Goal: Information Seeking & Learning: Learn about a topic

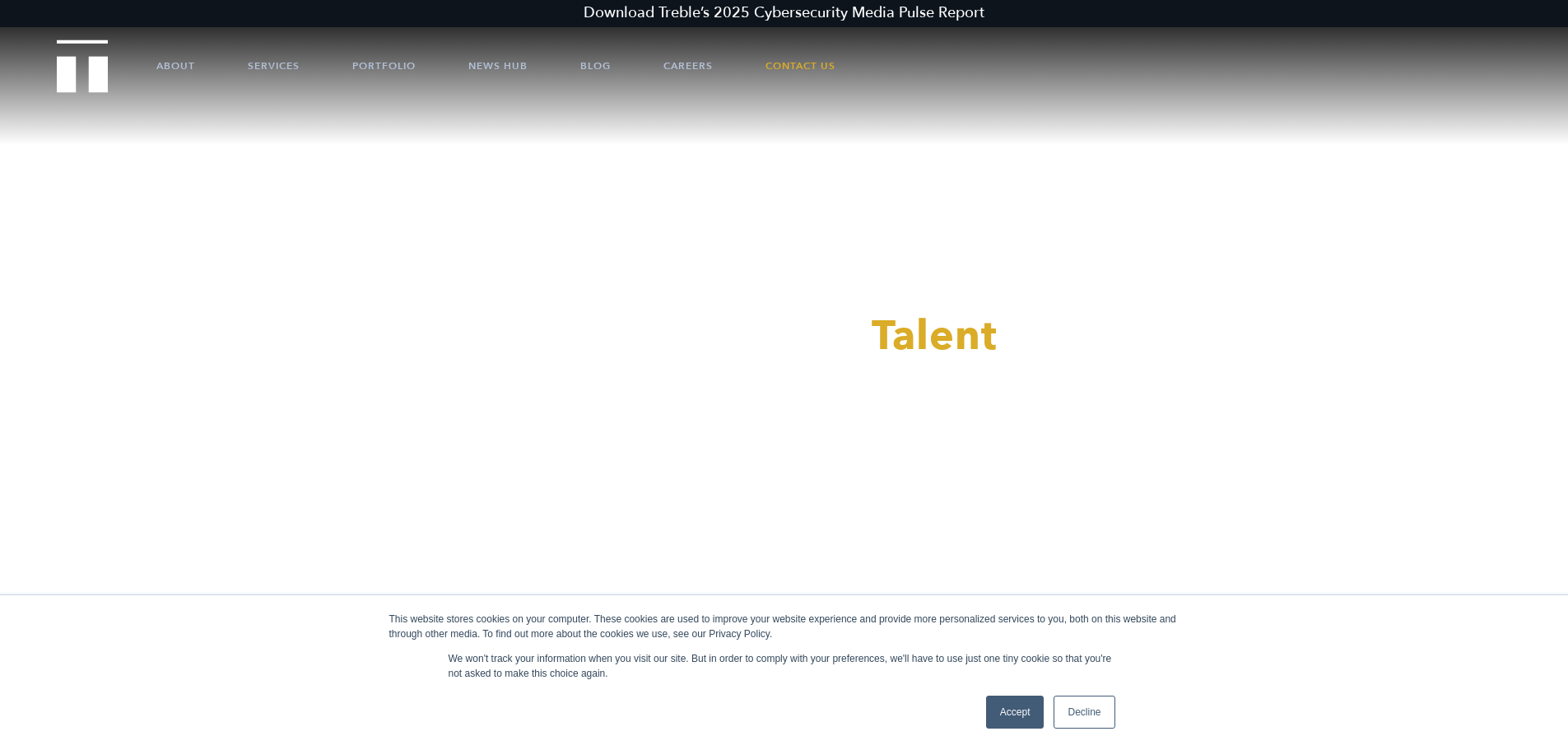
click at [1027, 721] on link "Accept" at bounding box center [1014, 712] width 58 height 33
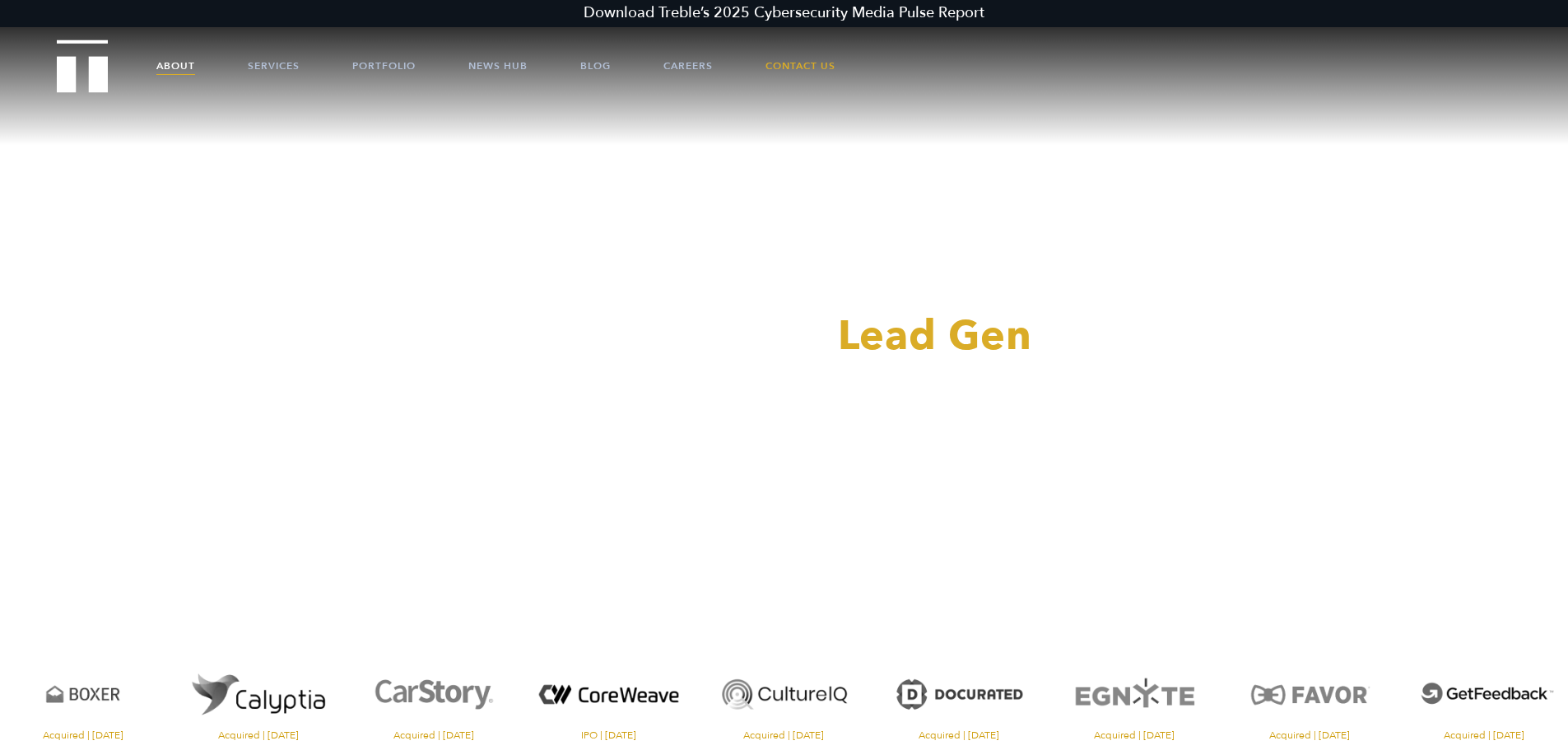
click at [170, 64] on link "About" at bounding box center [176, 66] width 39 height 50
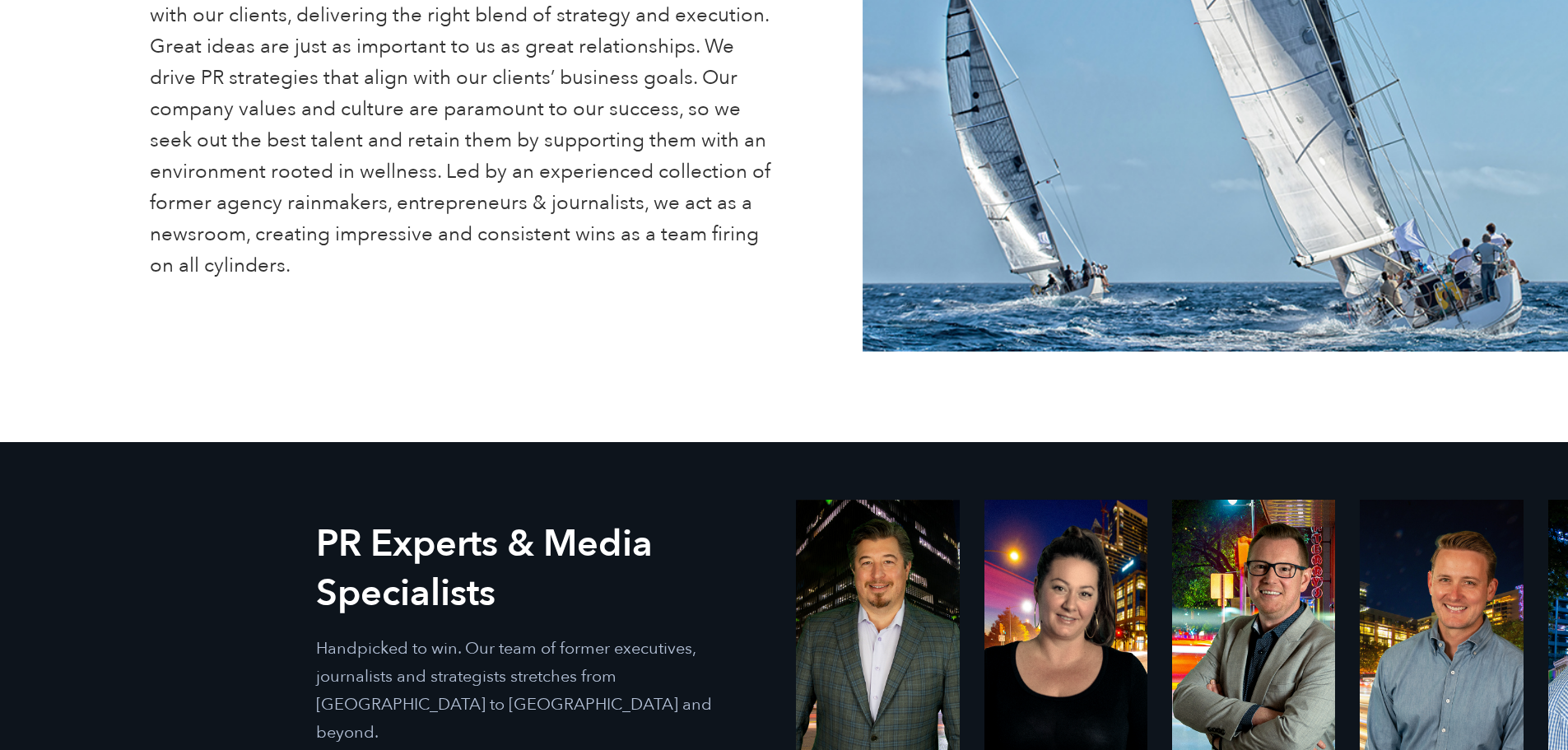
scroll to position [741, 0]
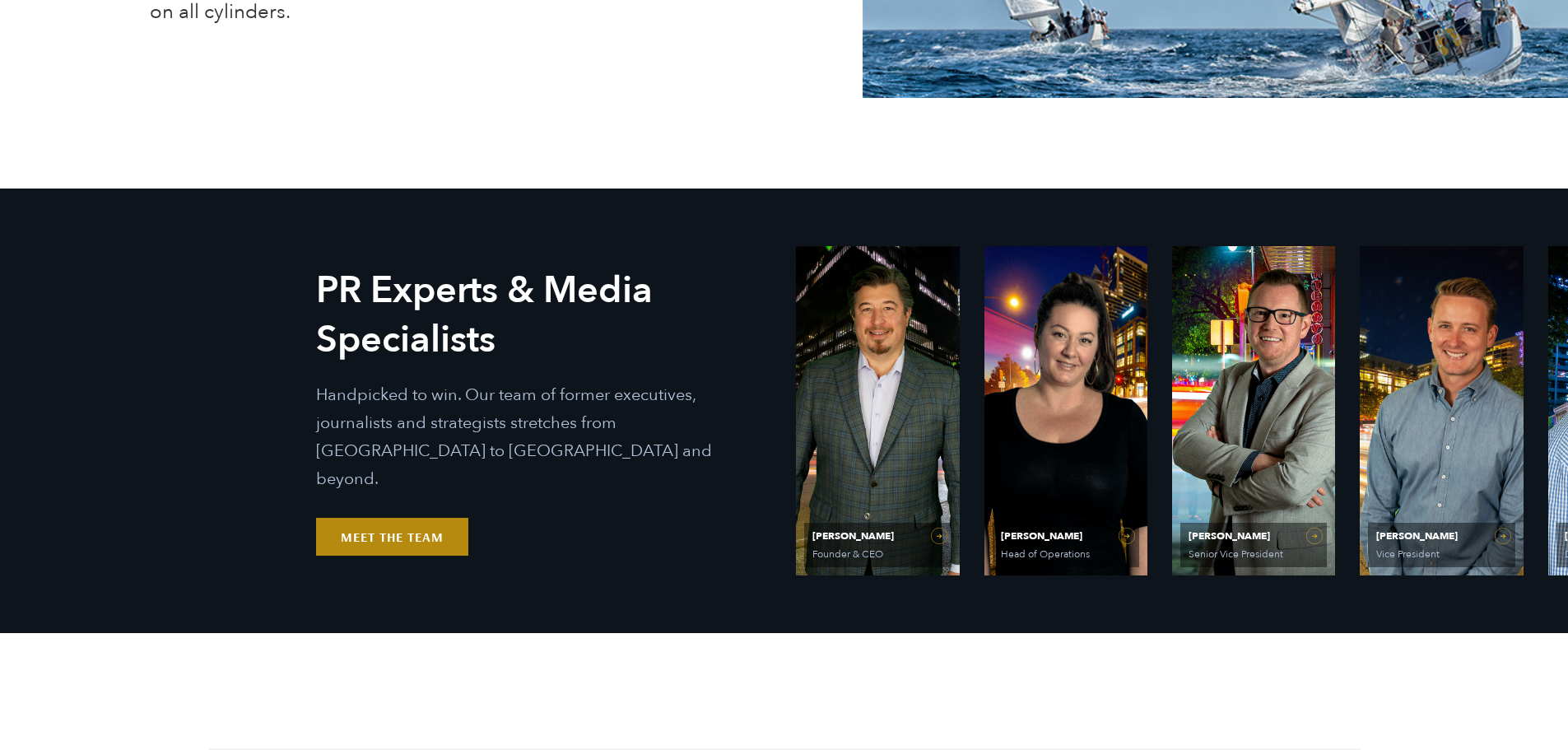
click at [414, 523] on link "Meet the Team" at bounding box center [392, 536] width 152 height 38
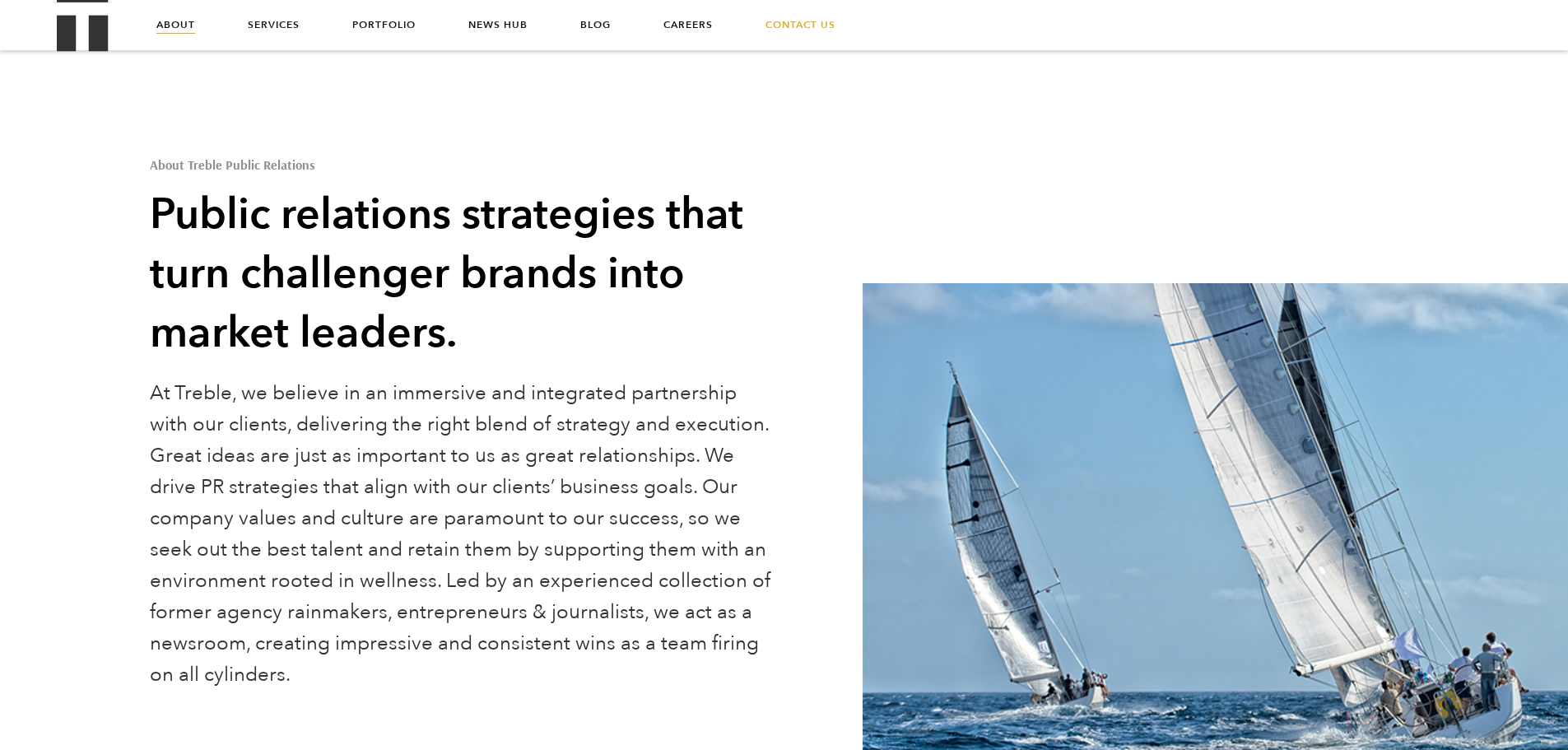
scroll to position [0, 0]
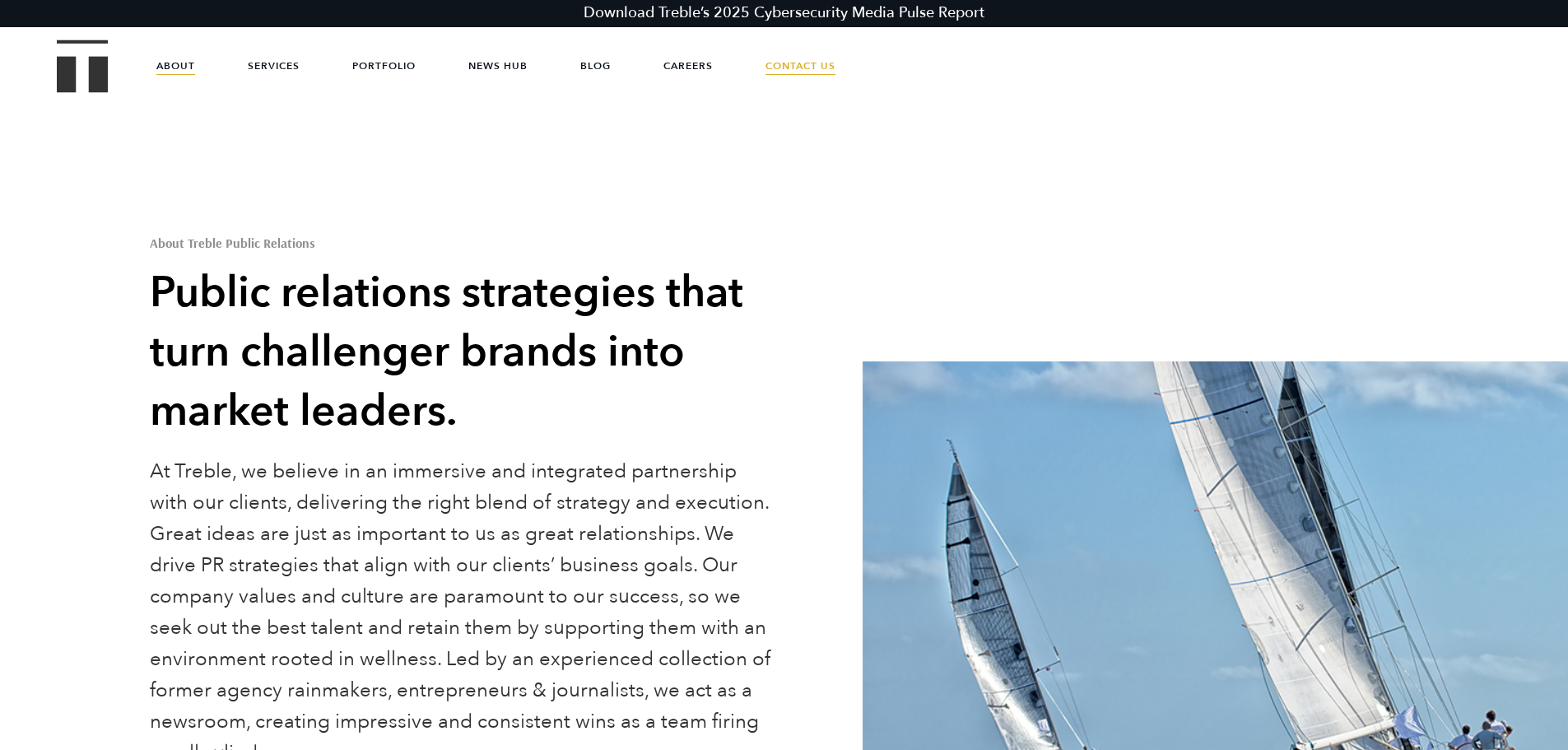
click at [797, 67] on link "Contact Us" at bounding box center [801, 66] width 70 height 50
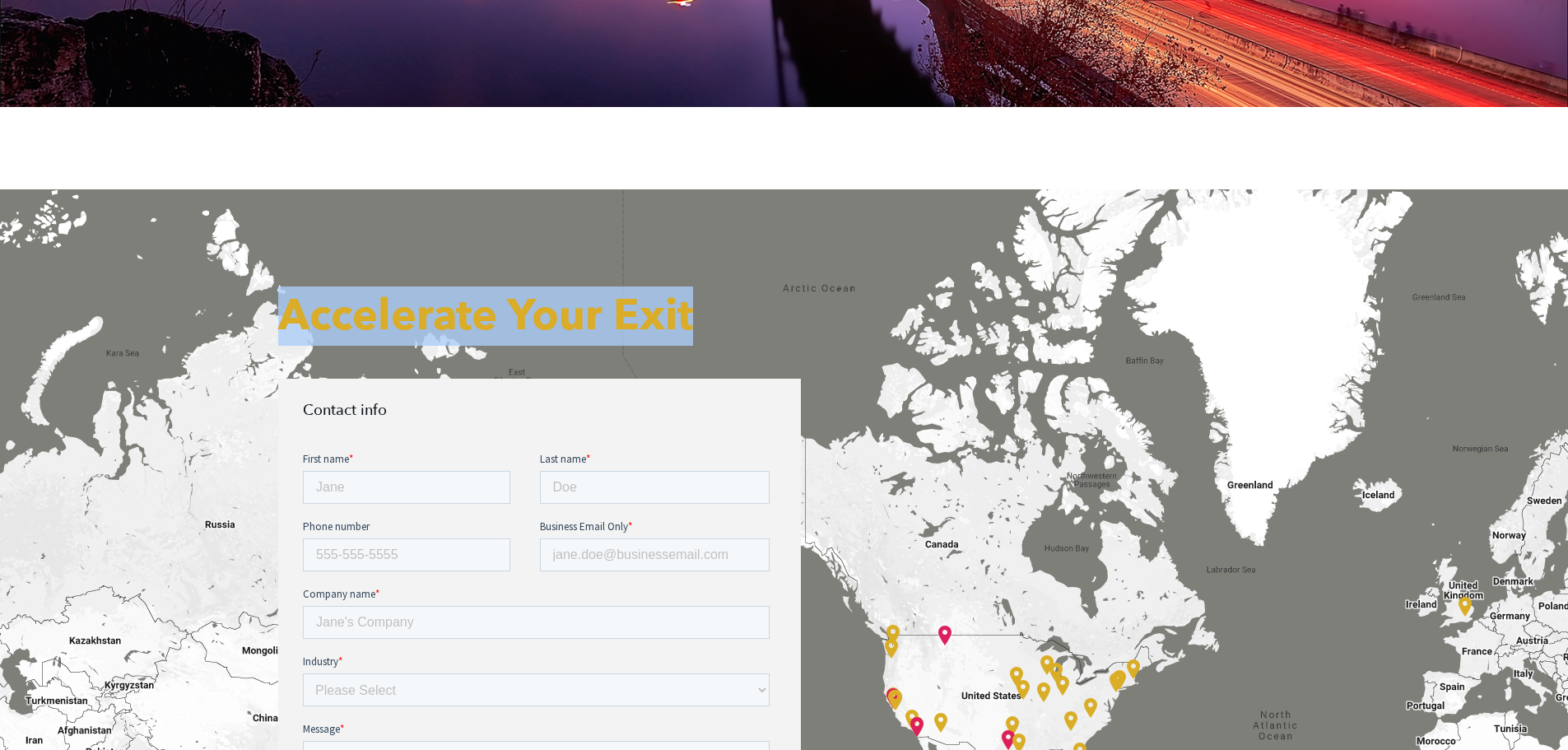
drag, startPoint x: 708, startPoint y: 312, endPoint x: 268, endPoint y: 299, distance: 440.2
click at [268, 299] on div "Accelerate Your Exit Contact info" at bounding box center [540, 677] width 547 height 812
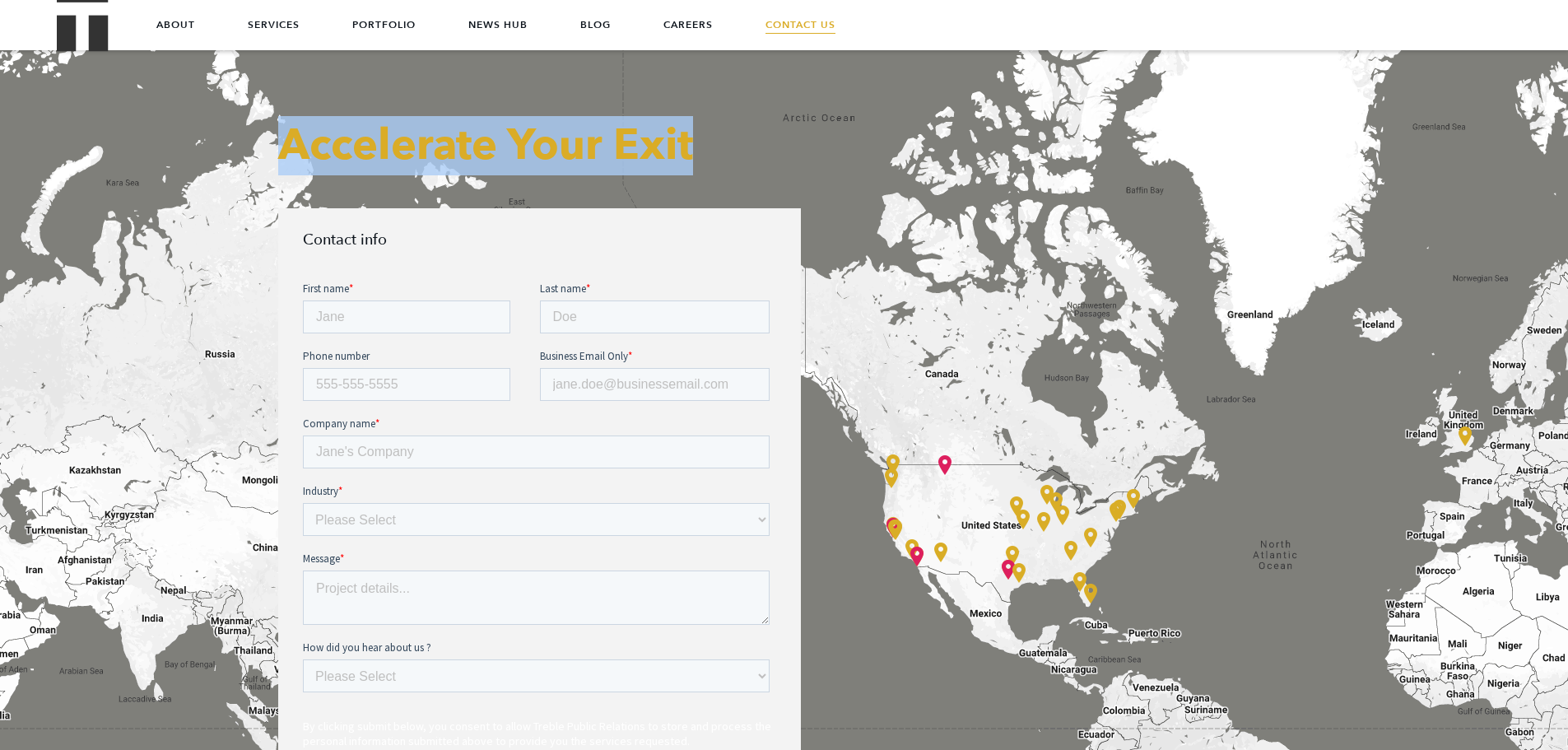
scroll to position [559, 0]
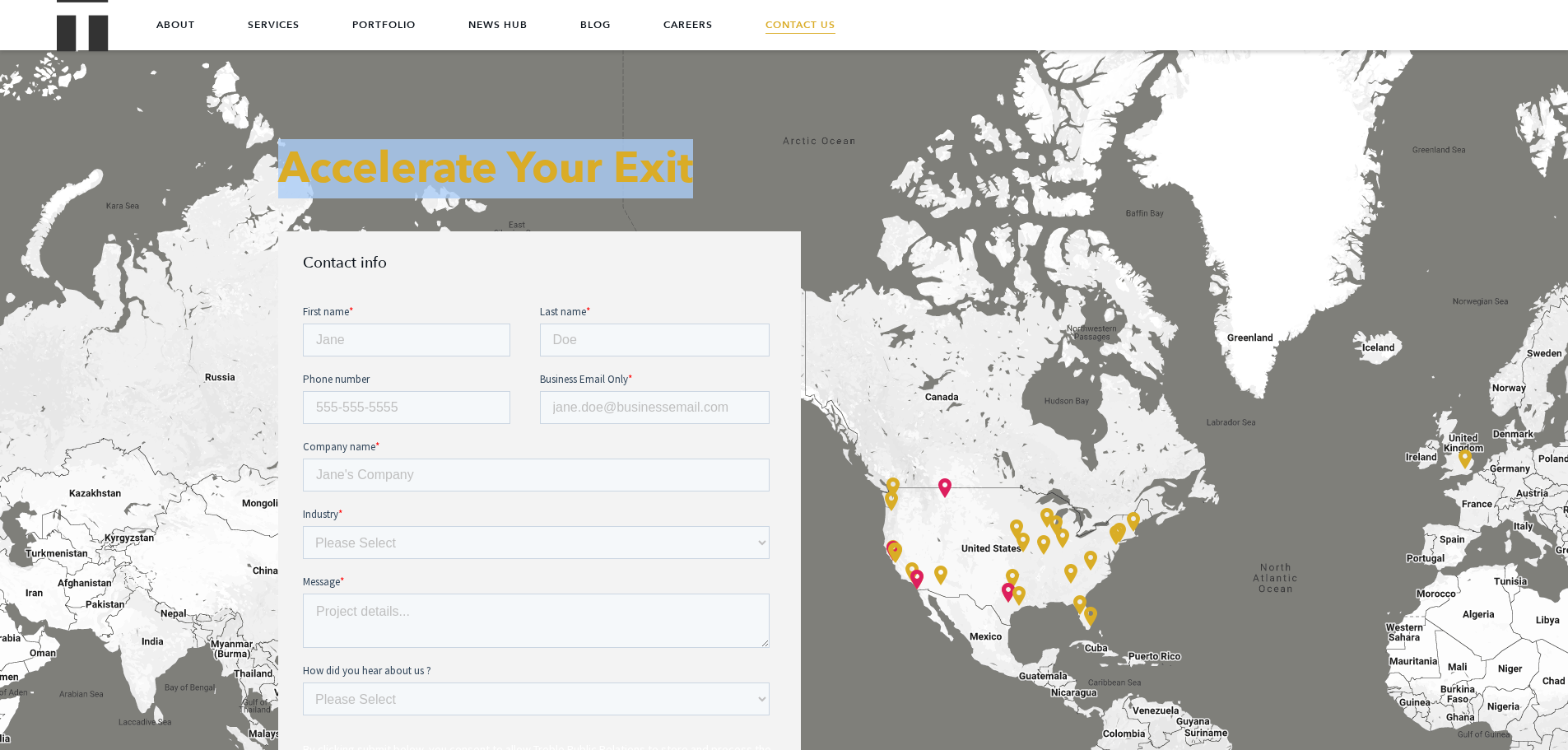
click at [757, 158] on h2 "Accelerate Your Exit" at bounding box center [539, 169] width 522 height 59
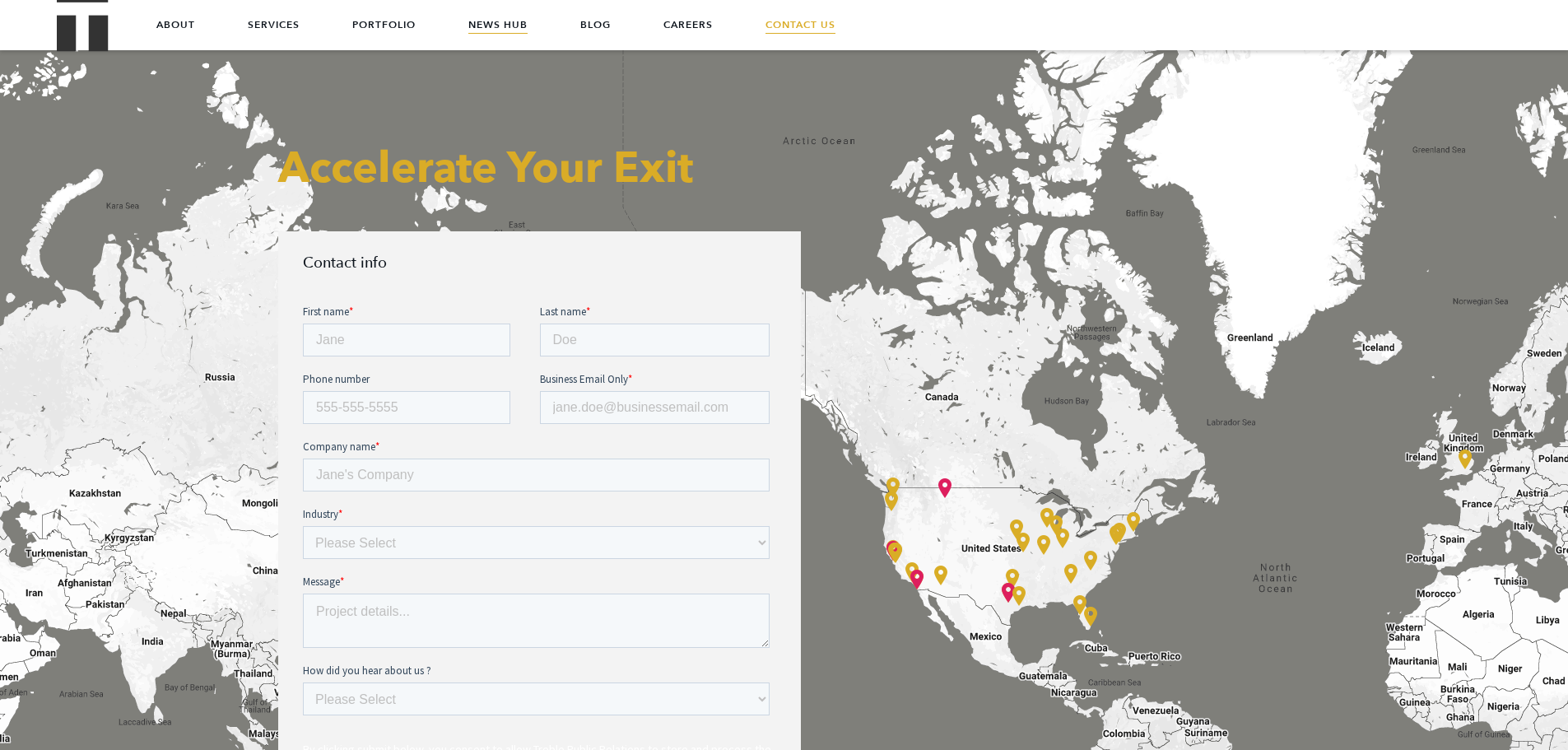
click at [491, 21] on link "News Hub" at bounding box center [497, 25] width 59 height 50
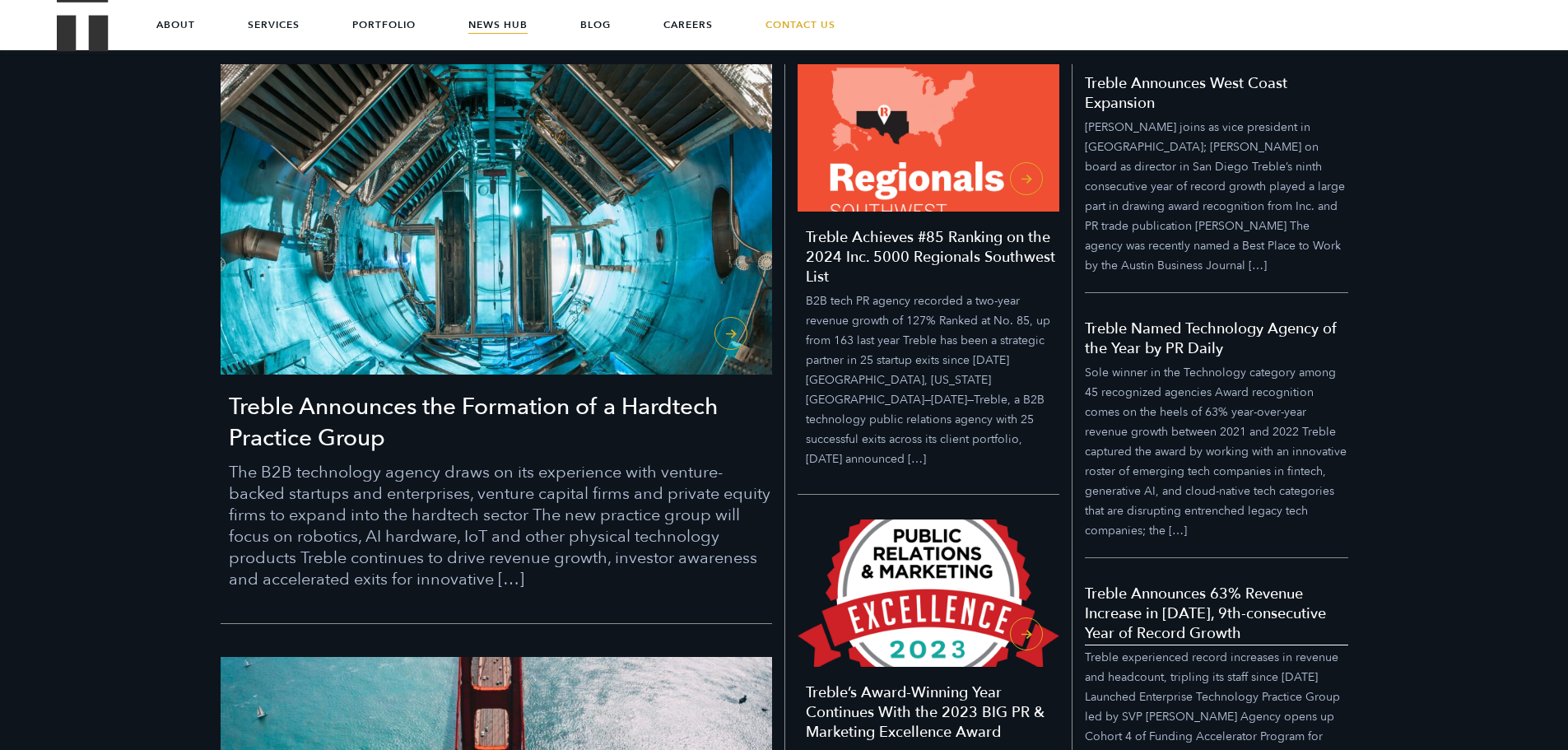
scroll to position [494, 0]
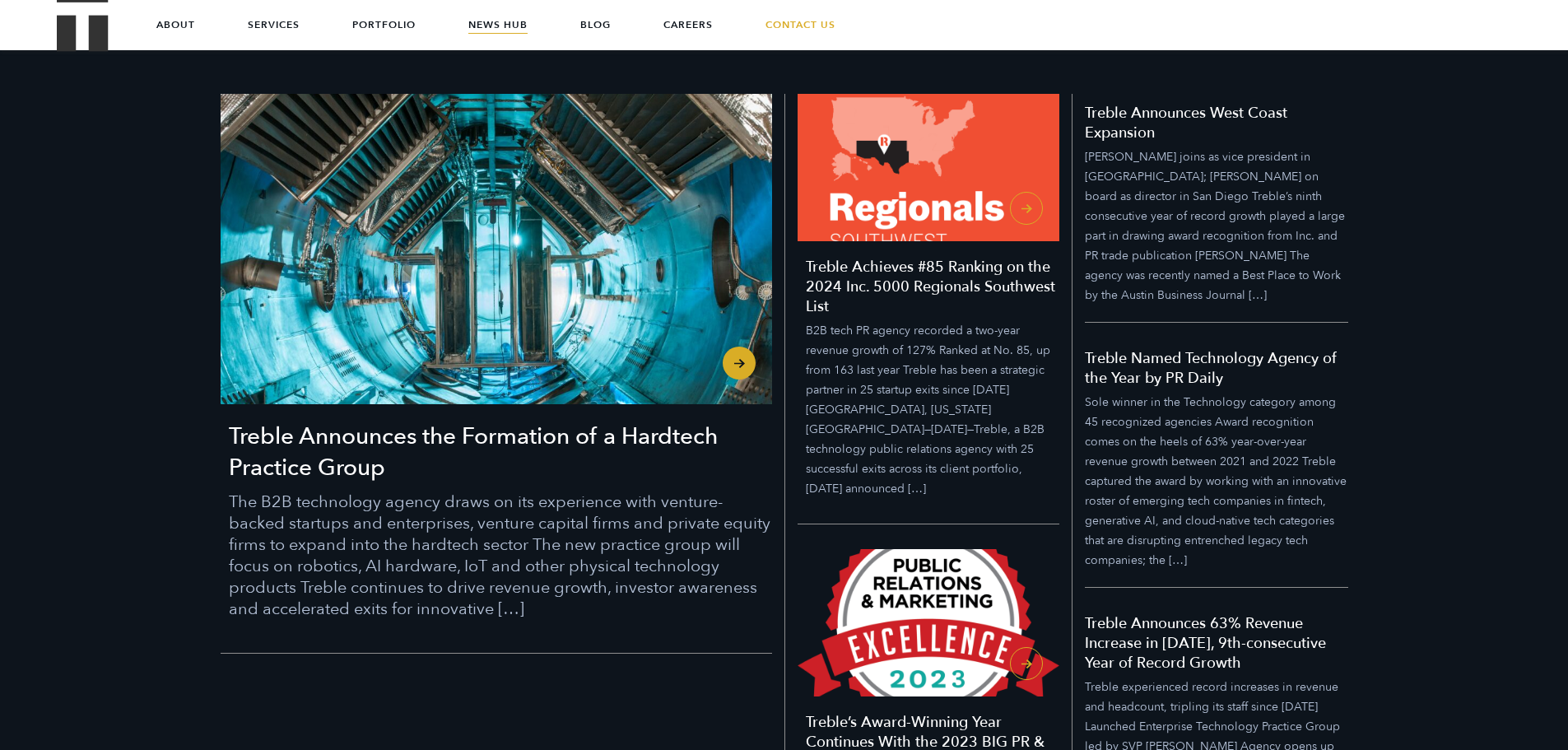
click at [322, 429] on h3 "Treble Announces the Formation of a Hardtech Practice Group" at bounding box center [500, 452] width 544 height 63
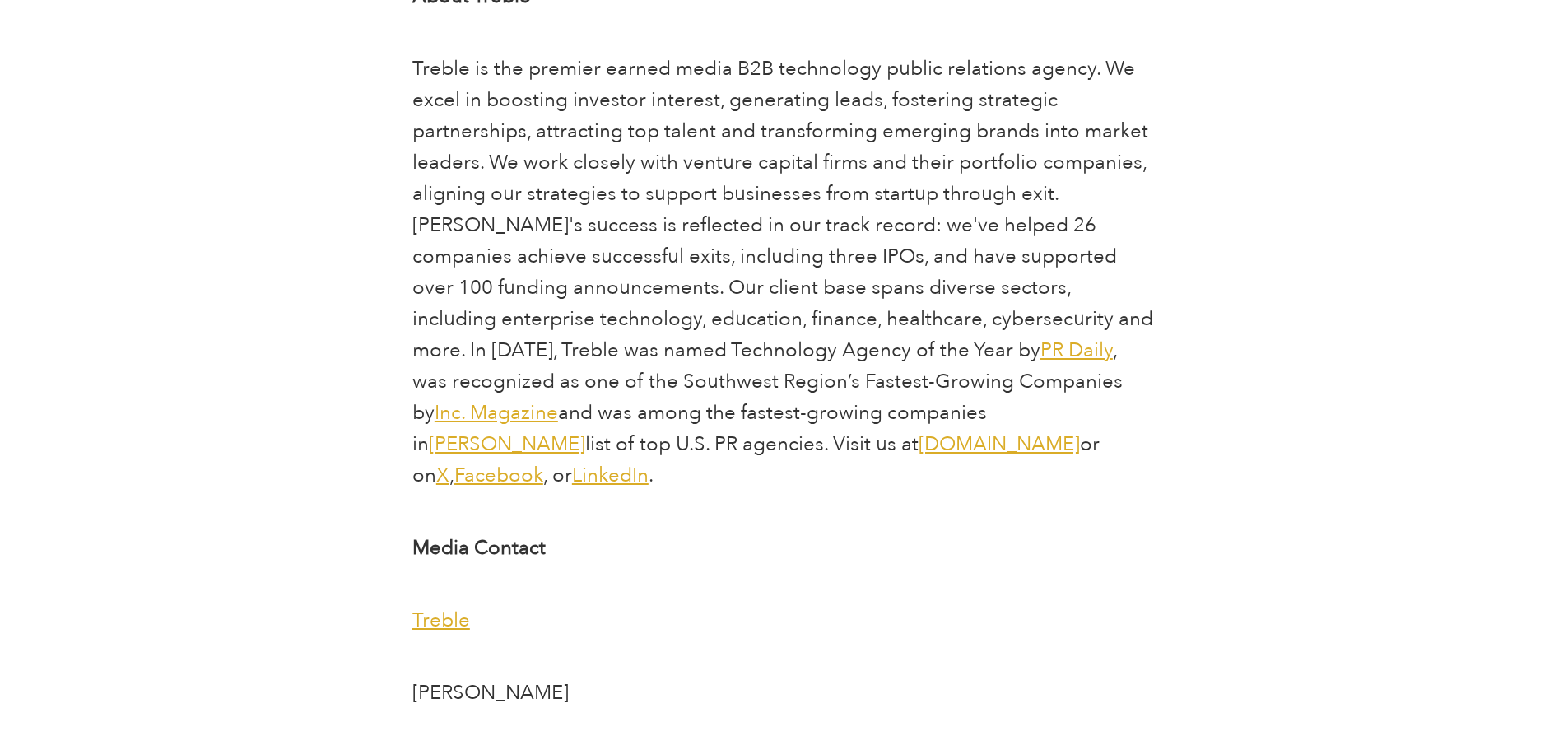
scroll to position [4282, 0]
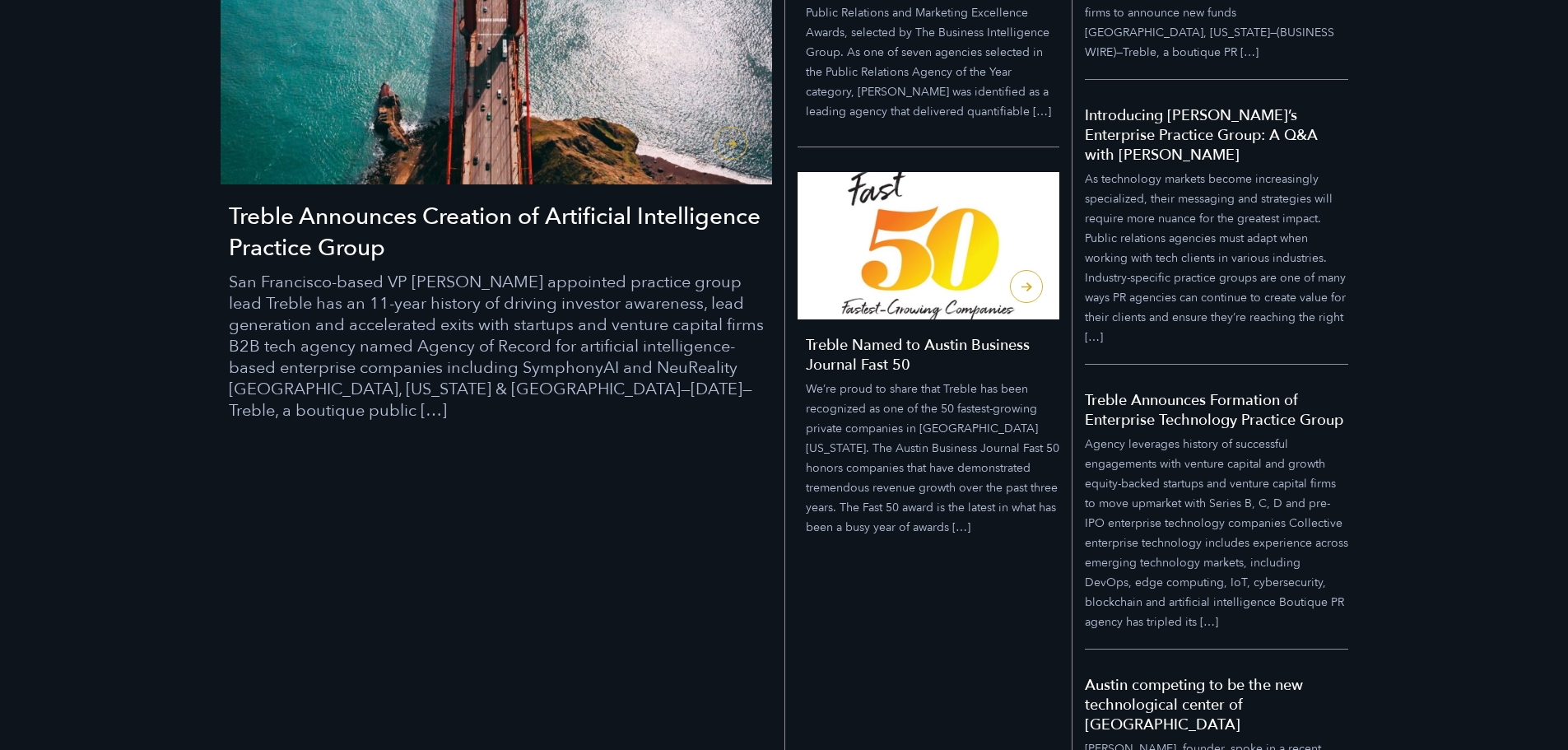
scroll to position [1318, 0]
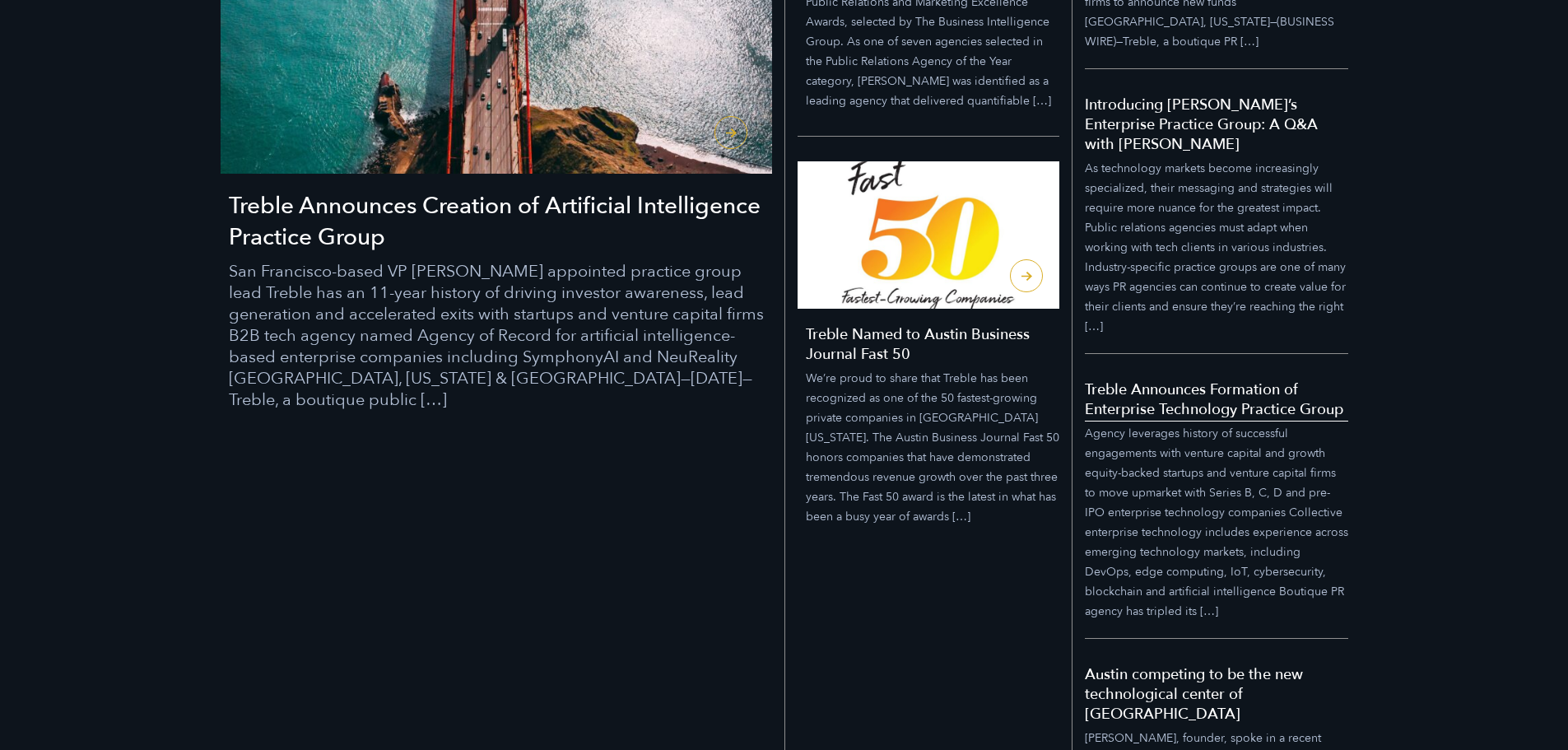
click at [1198, 392] on h5 "Treble Announces Formation of Enterprise Technology Practice Group" at bounding box center [1217, 400] width 263 height 40
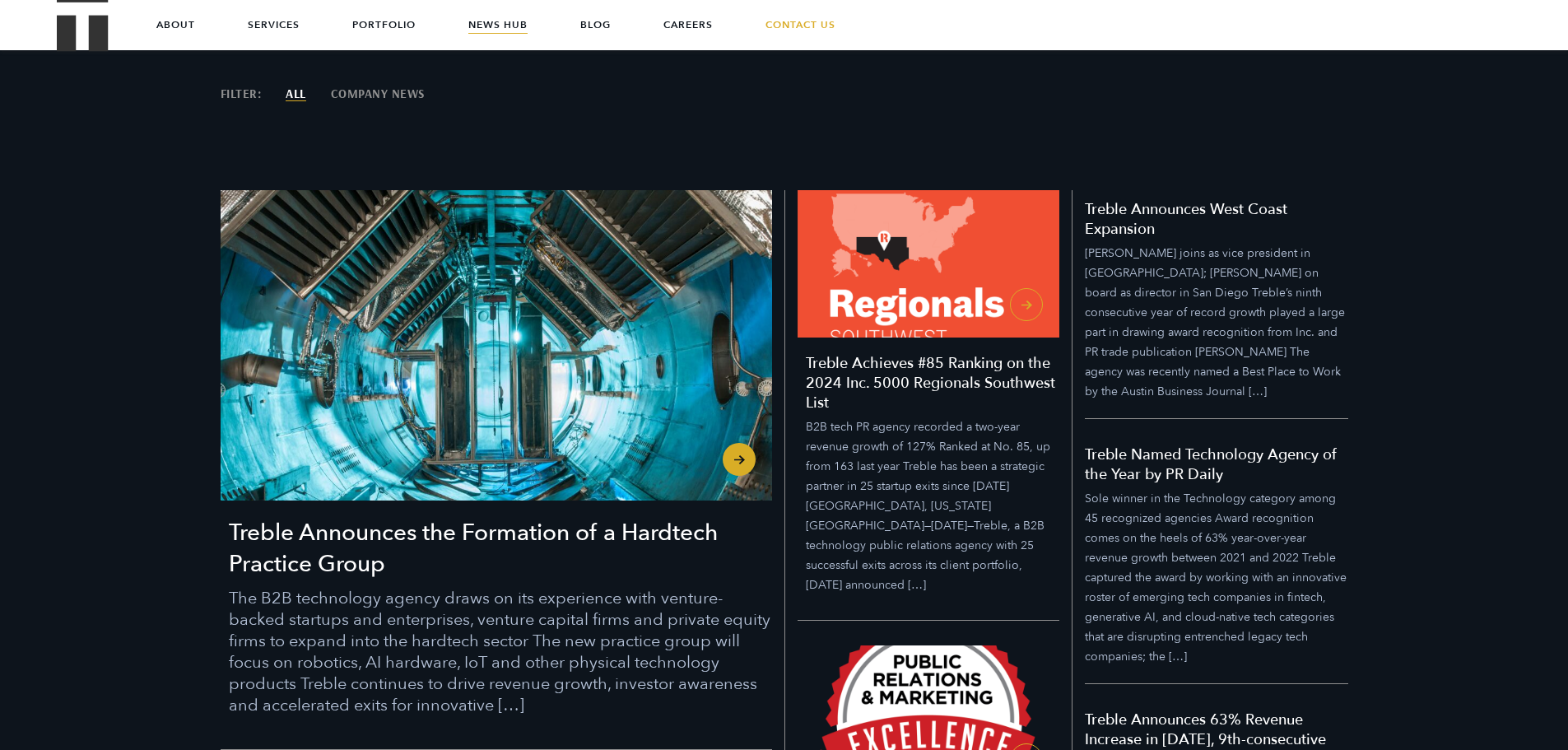
scroll to position [247, 0]
